Goal: Task Accomplishment & Management: Manage account settings

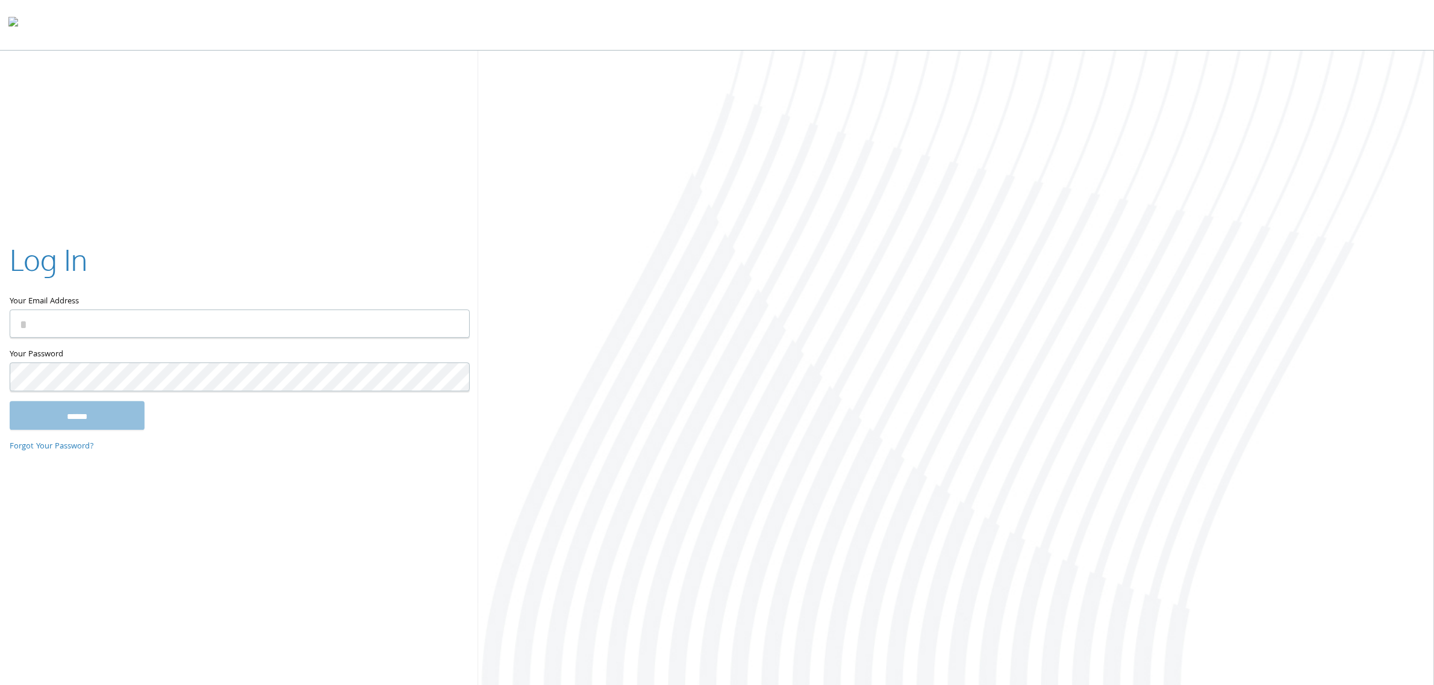
type input "**********"
click at [84, 426] on input "******" at bounding box center [77, 415] width 135 height 29
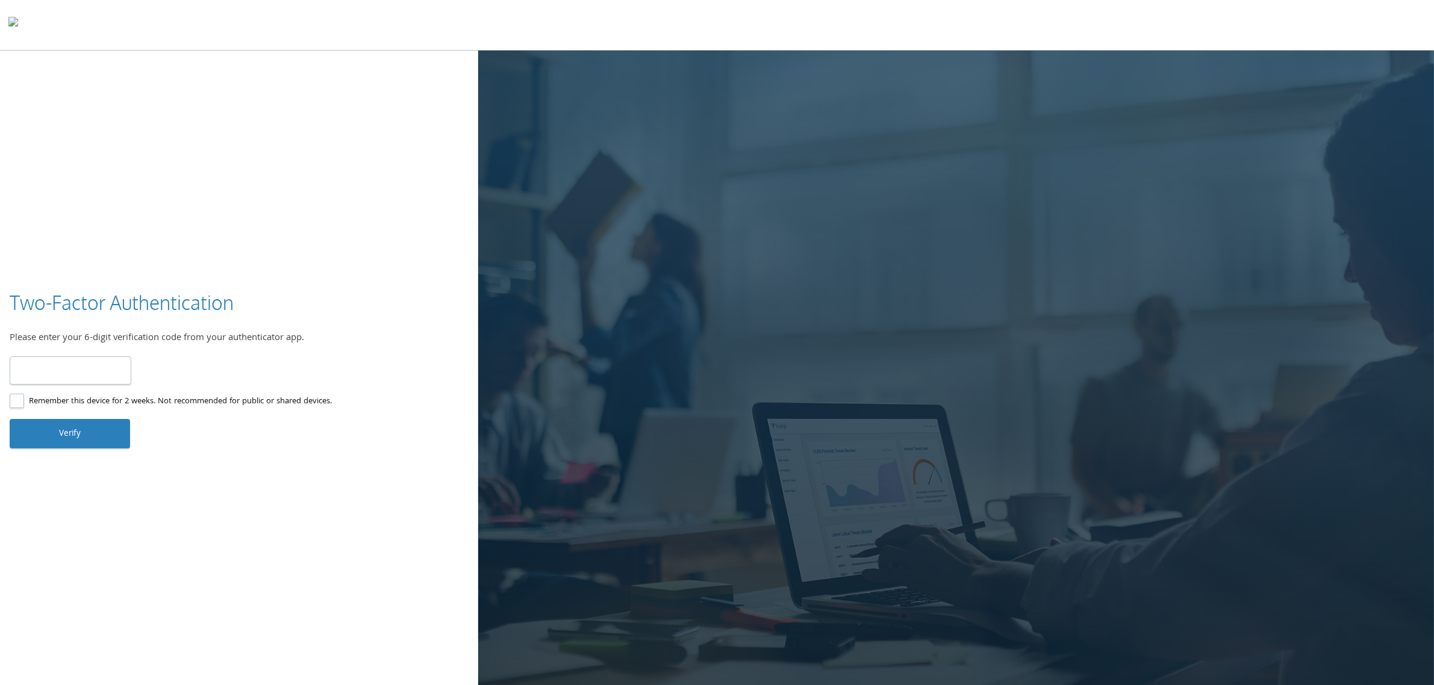
type input "******"
